Goal: Communication & Community: Participate in discussion

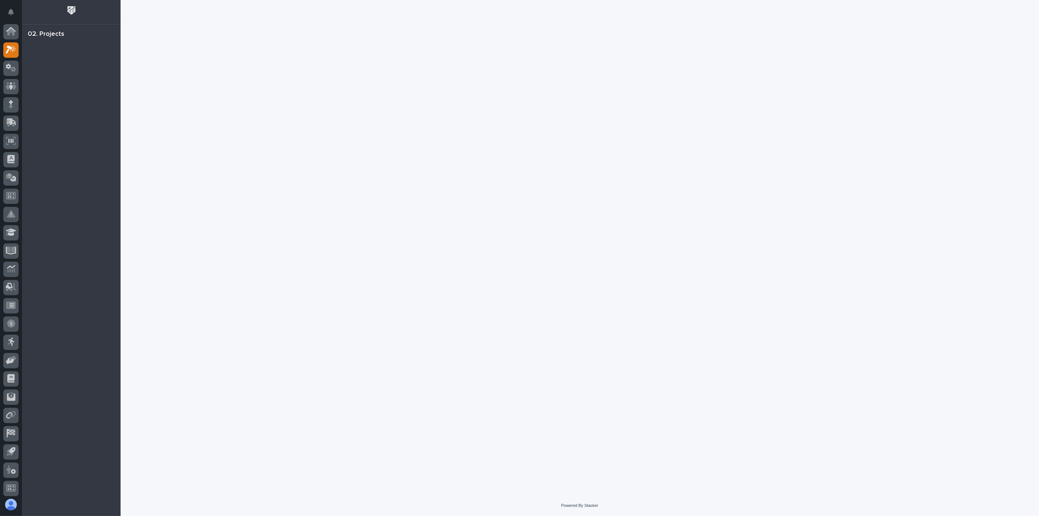
scroll to position [2, 0]
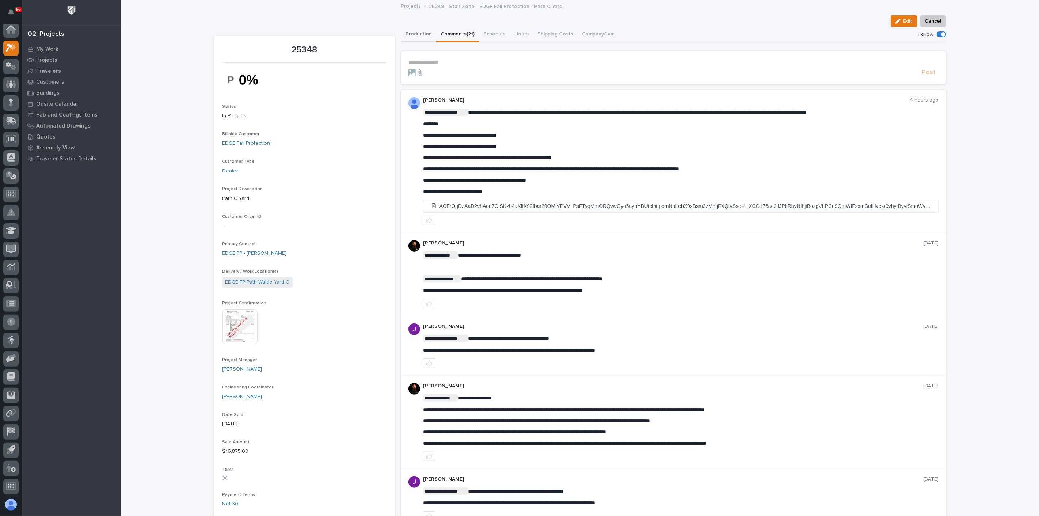
click at [408, 34] on button "Production" at bounding box center [418, 34] width 35 height 15
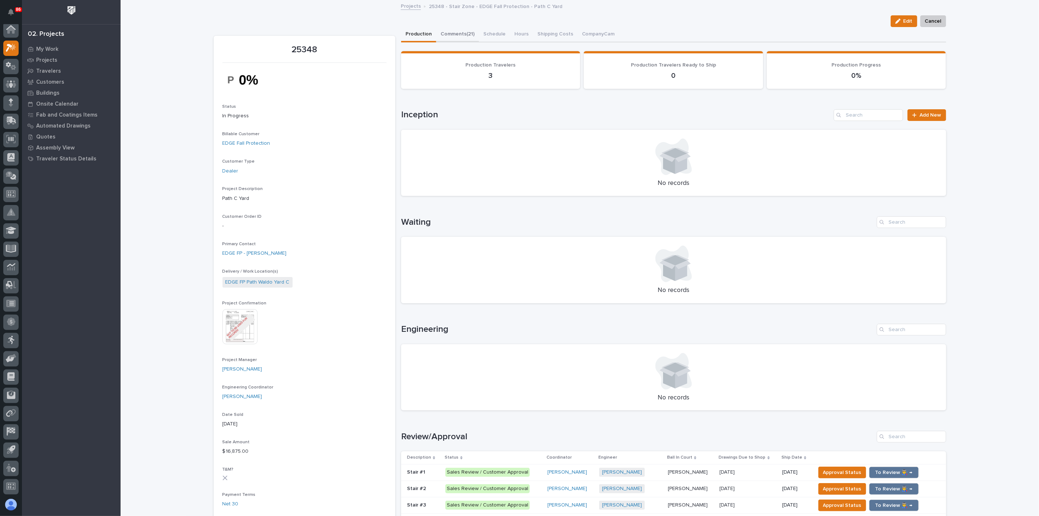
click at [446, 33] on button "Comments (21)" at bounding box center [457, 34] width 43 height 15
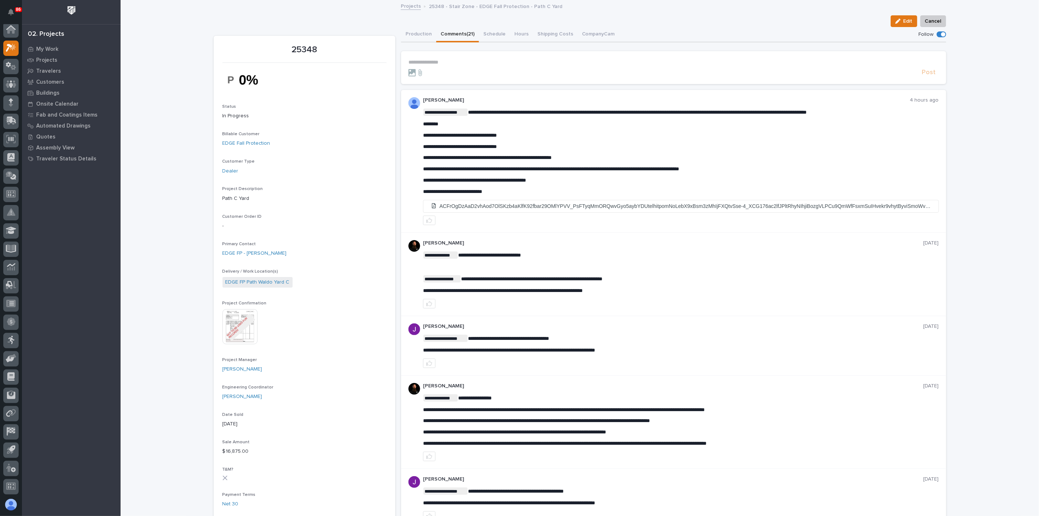
click at [436, 62] on p "**********" at bounding box center [674, 62] width 531 height 6
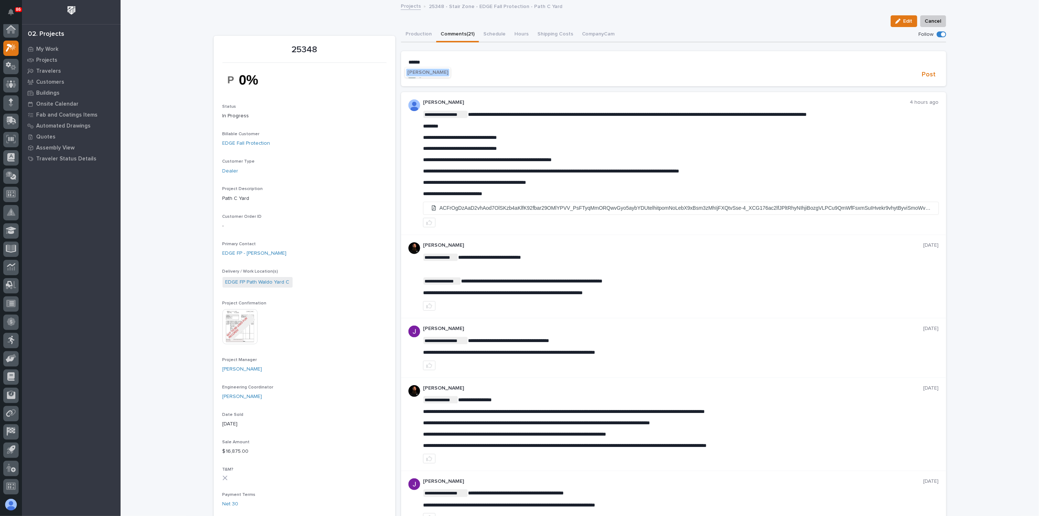
click at [442, 72] on span "Brian Bontrager" at bounding box center [427, 72] width 41 height 5
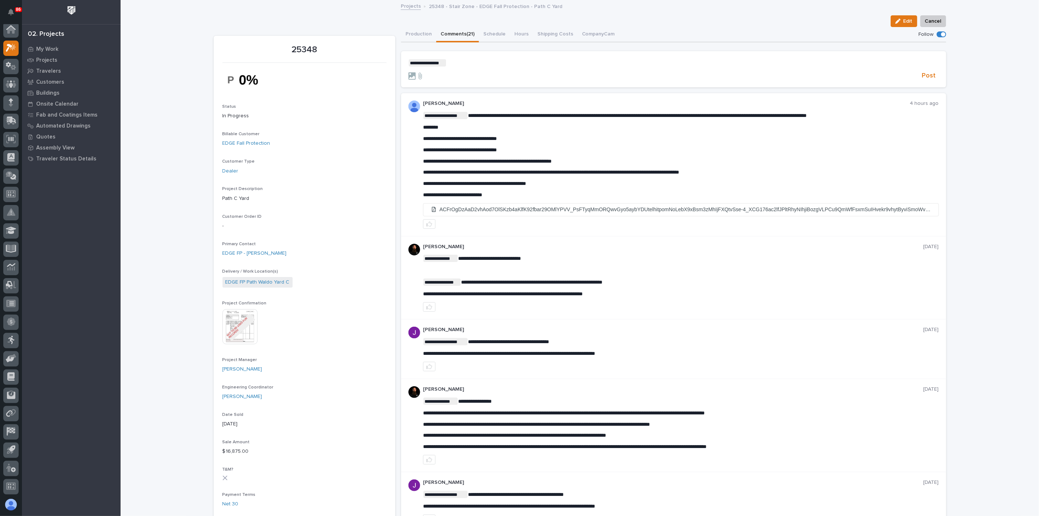
click at [457, 62] on p "**********" at bounding box center [674, 62] width 531 height 7
click at [924, 76] on span "Post" at bounding box center [929, 76] width 14 height 8
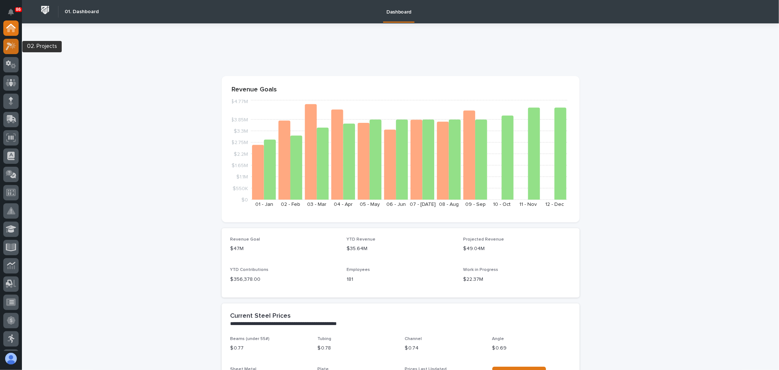
click at [16, 45] on div at bounding box center [10, 46] width 15 height 15
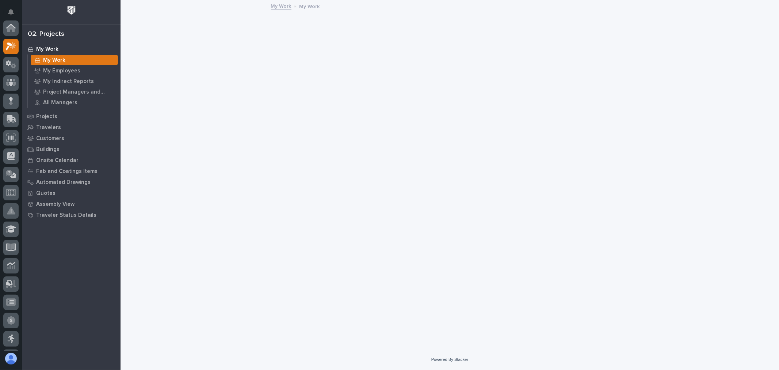
scroll to position [18, 0]
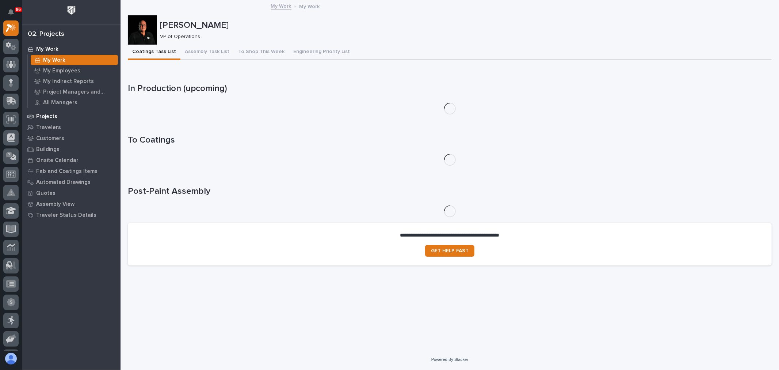
click at [42, 116] on p "Projects" at bounding box center [46, 116] width 21 height 7
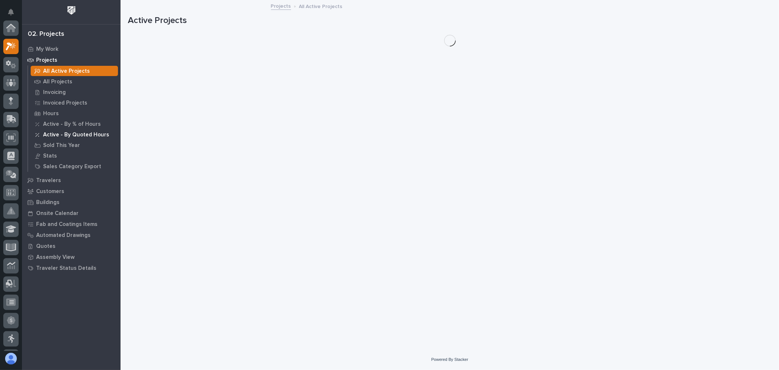
scroll to position [18, 0]
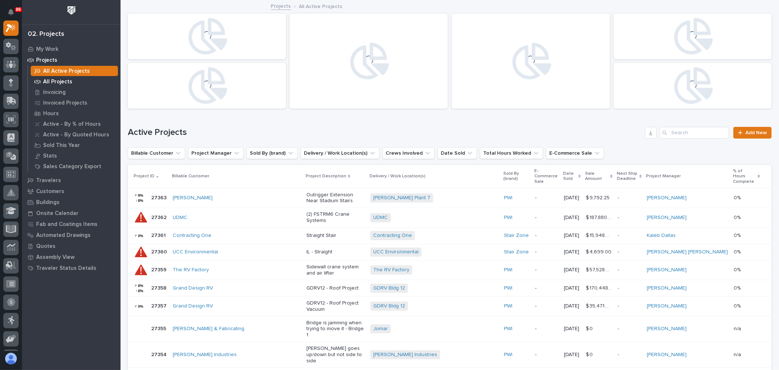
click at [71, 79] on div "All Projects" at bounding box center [74, 81] width 87 height 10
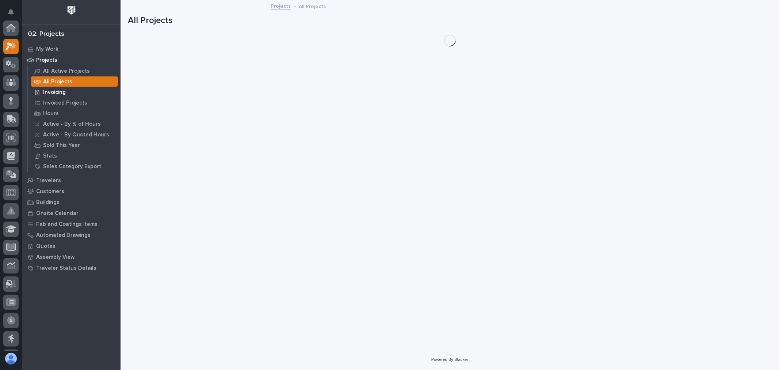
scroll to position [18, 0]
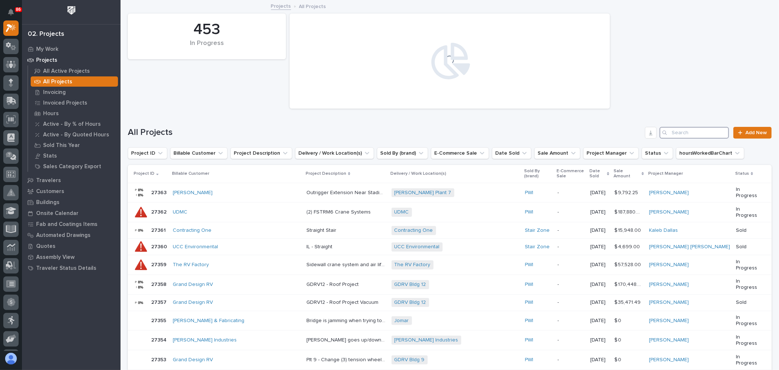
click at [670, 134] on input "Search" at bounding box center [694, 133] width 69 height 12
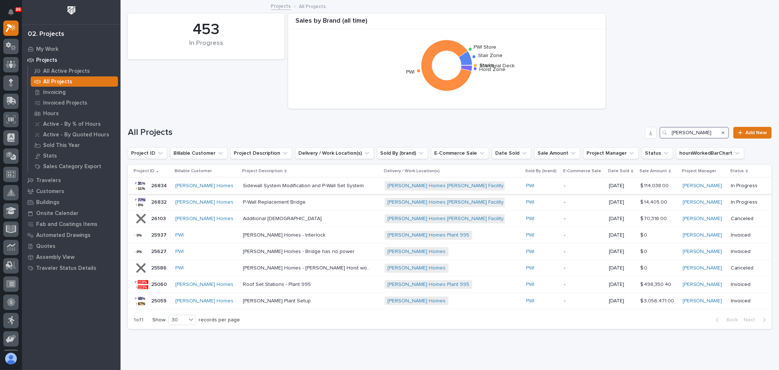
type input "clayton"
click at [359, 187] on p at bounding box center [307, 186] width 128 height 6
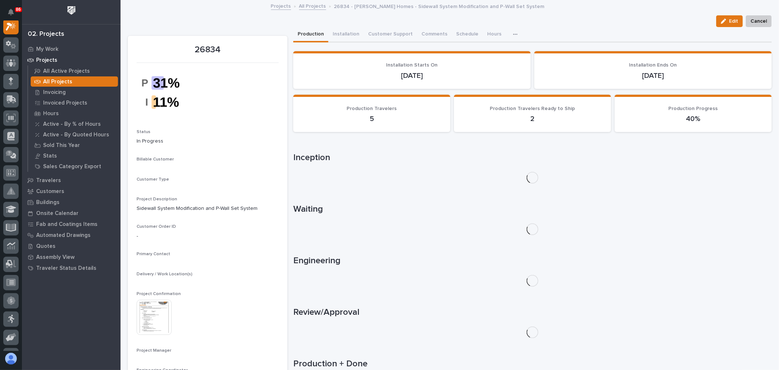
scroll to position [18, 0]
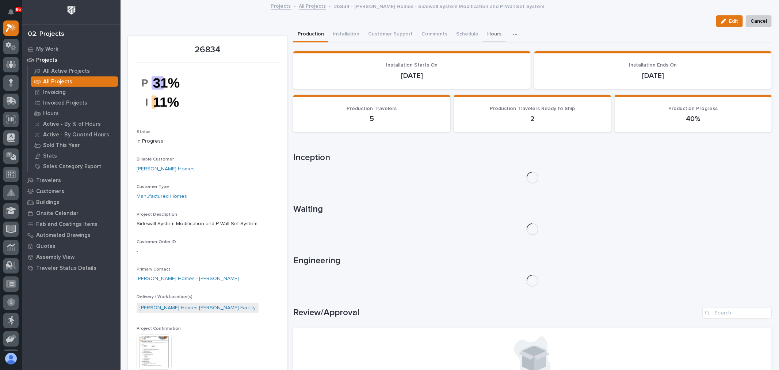
click at [483, 33] on button "Hours" at bounding box center [494, 34] width 23 height 15
